Goal: Find specific page/section: Find specific page/section

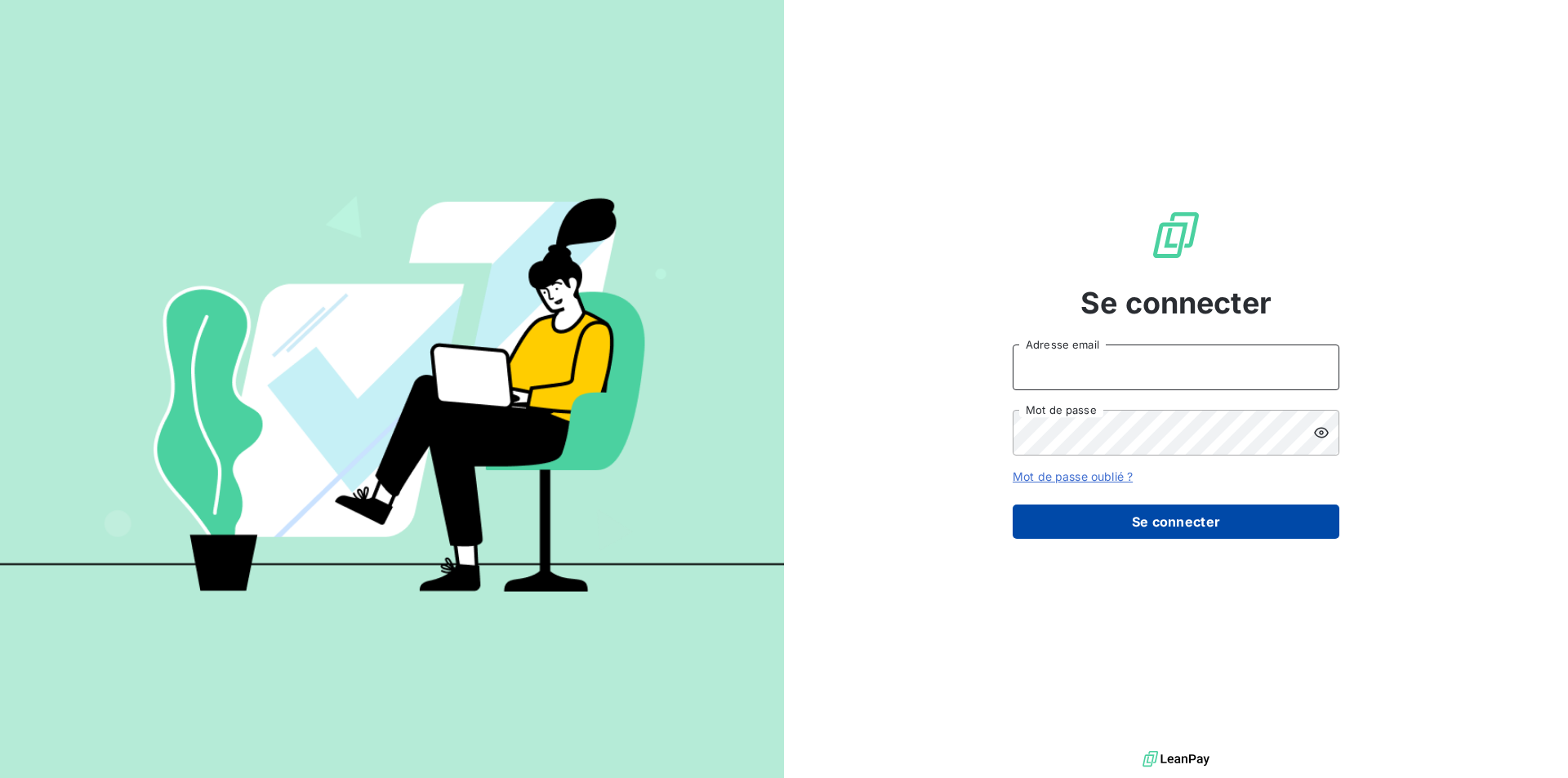
type input "[PERSON_NAME][EMAIL_ADDRESS][PERSON_NAME][DOMAIN_NAME]"
click at [1235, 521] on button "Se connecter" at bounding box center [1176, 522] width 327 height 35
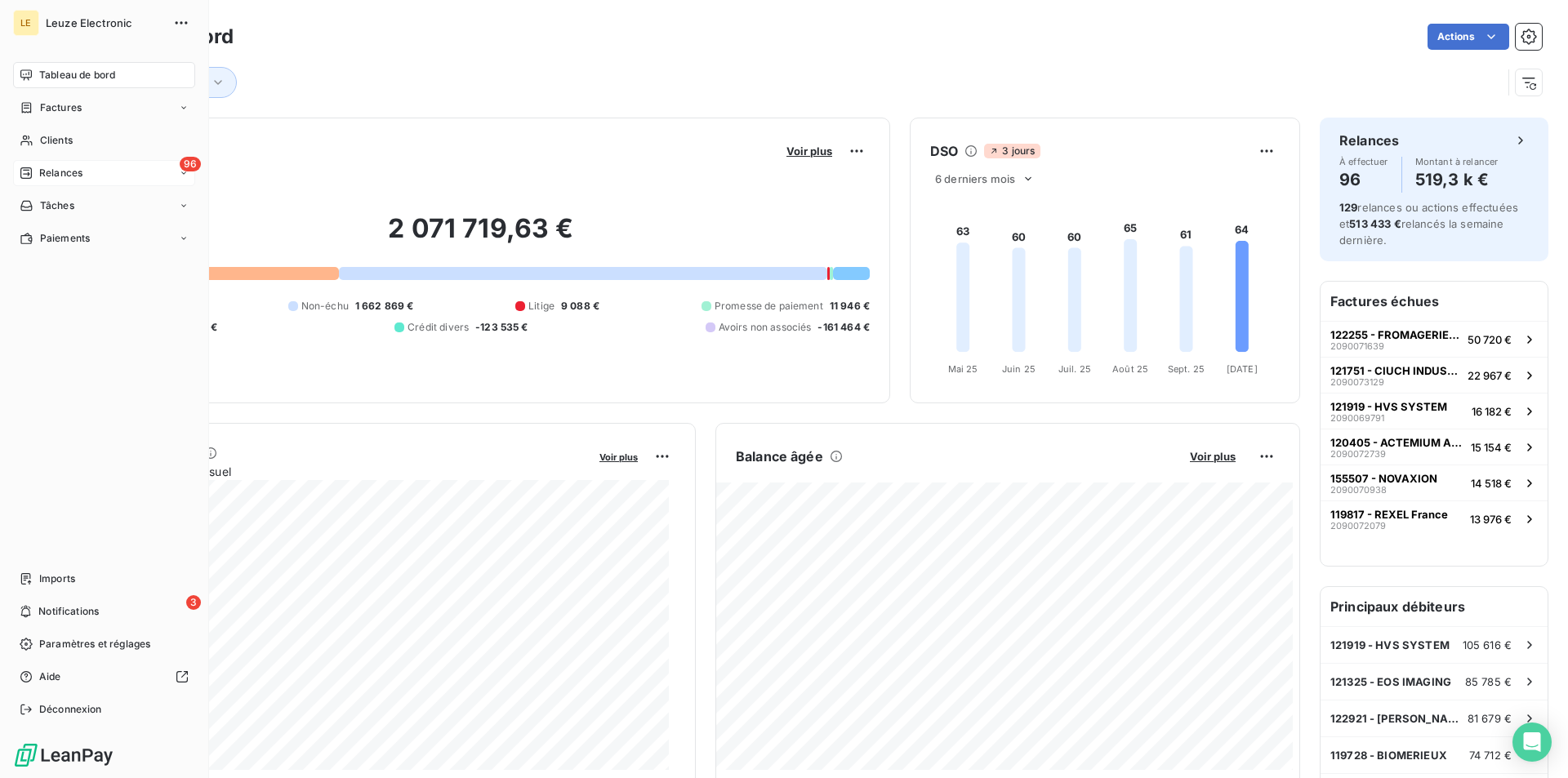
click at [57, 171] on span "Relances" at bounding box center [61, 172] width 43 height 14
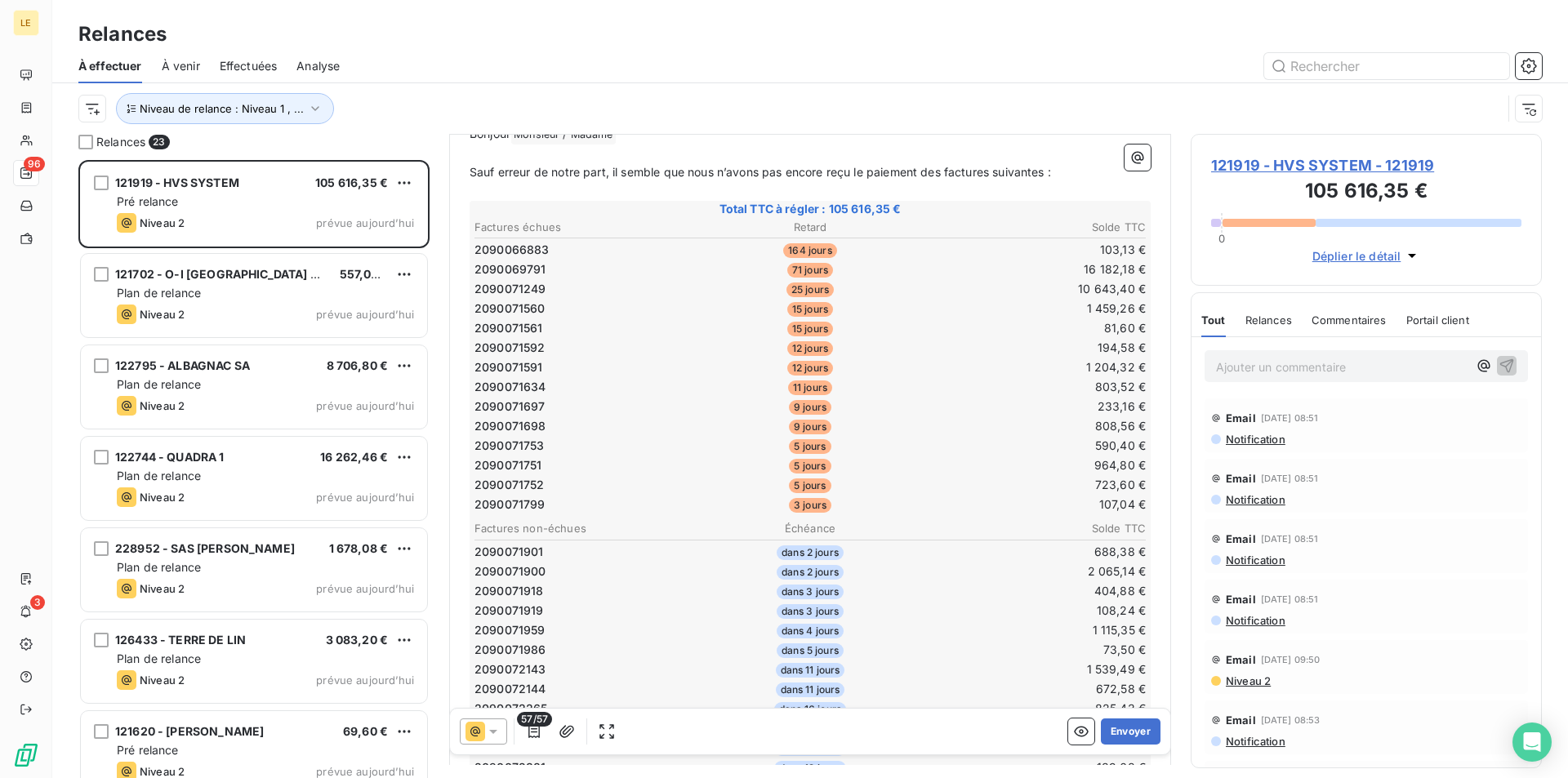
scroll to position [165, 0]
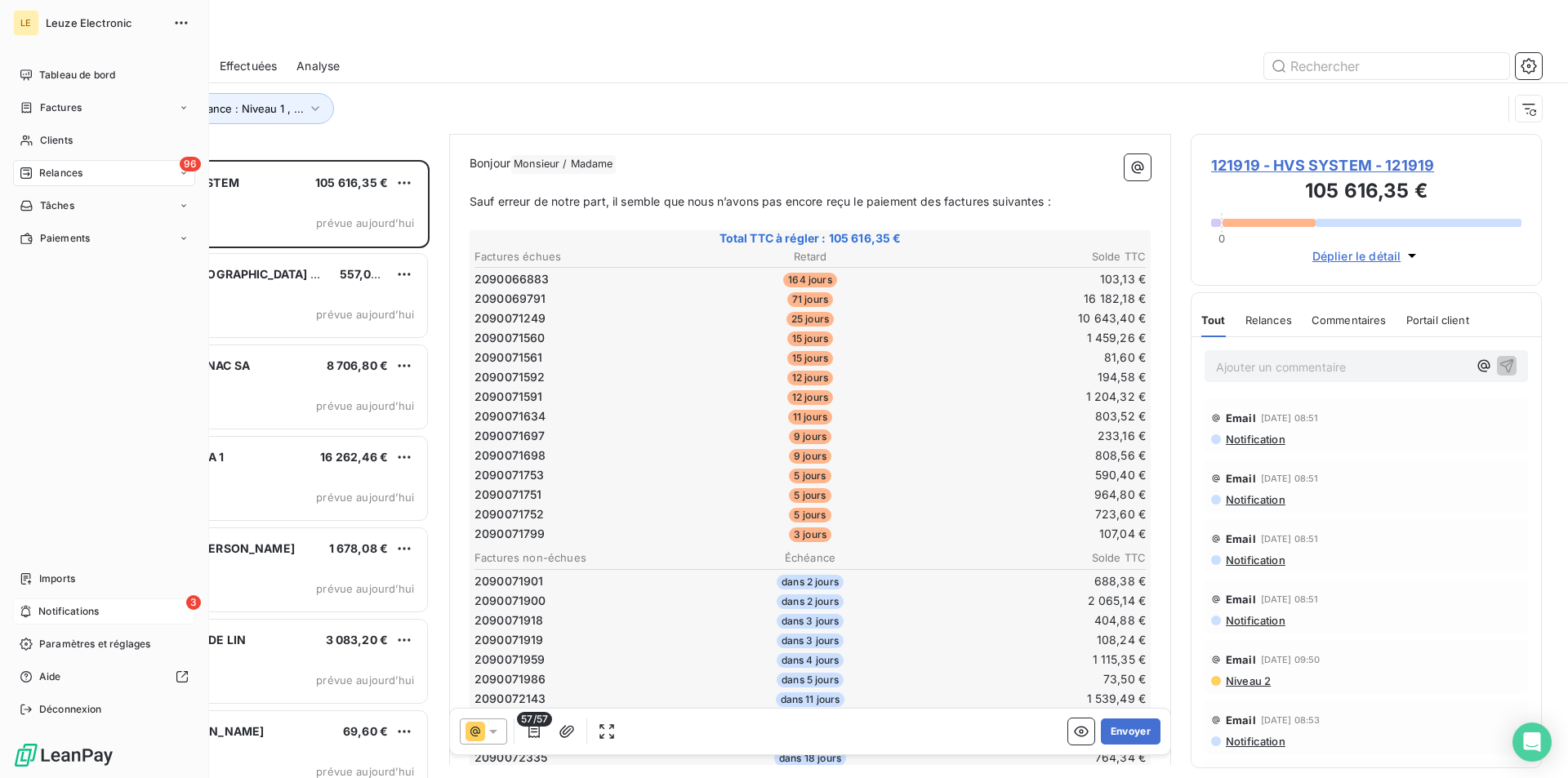
click at [60, 607] on span "Notifications" at bounding box center [68, 611] width 61 height 14
click at [74, 573] on span "Imports" at bounding box center [57, 579] width 36 height 14
